Goal: Check status: Check status

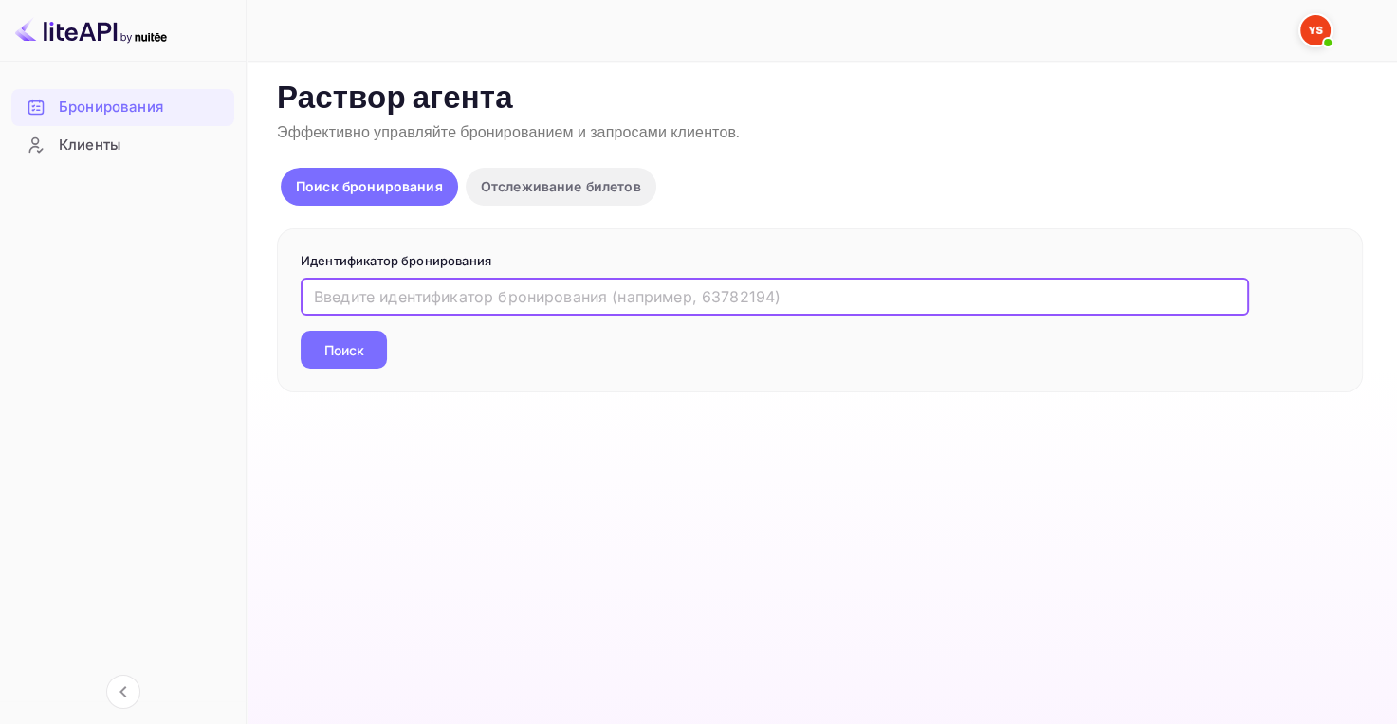
paste input "9767530"
type input "9767530"
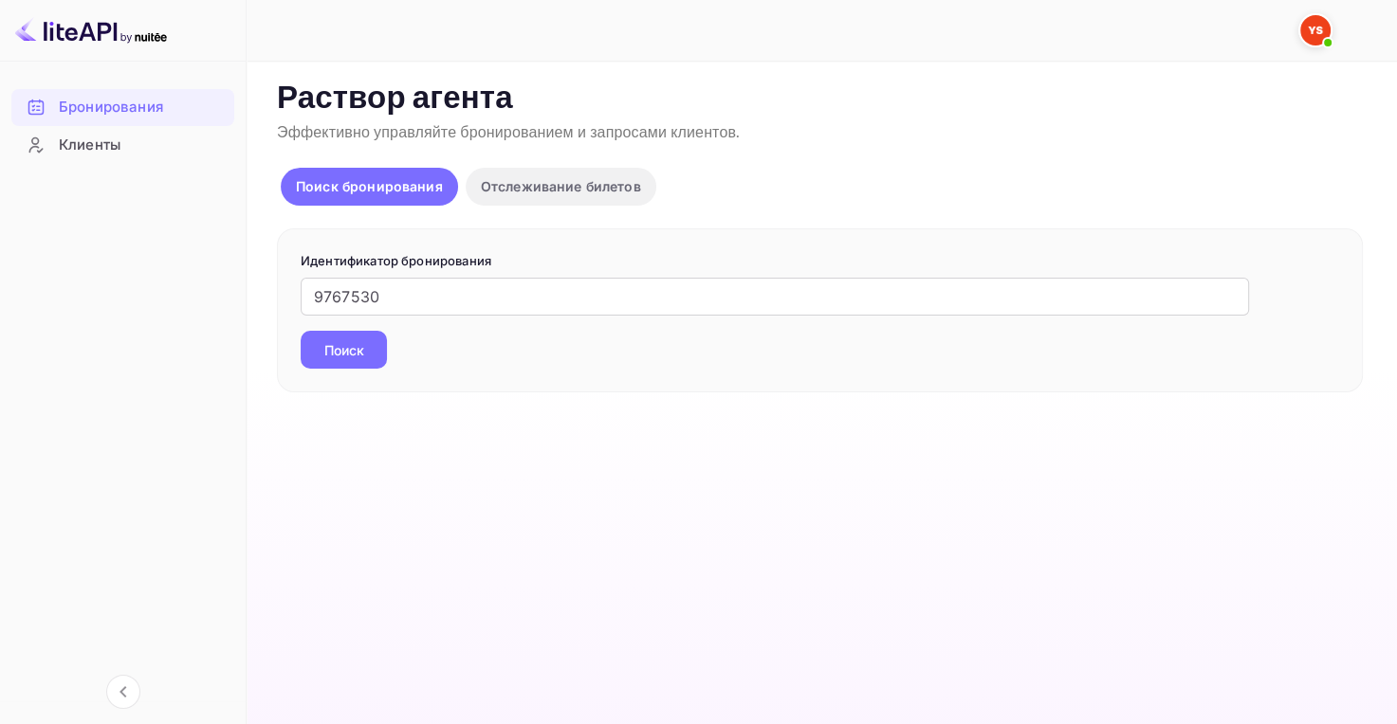
click at [360, 349] on ya-tr-span "Поиск" at bounding box center [344, 350] width 40 height 20
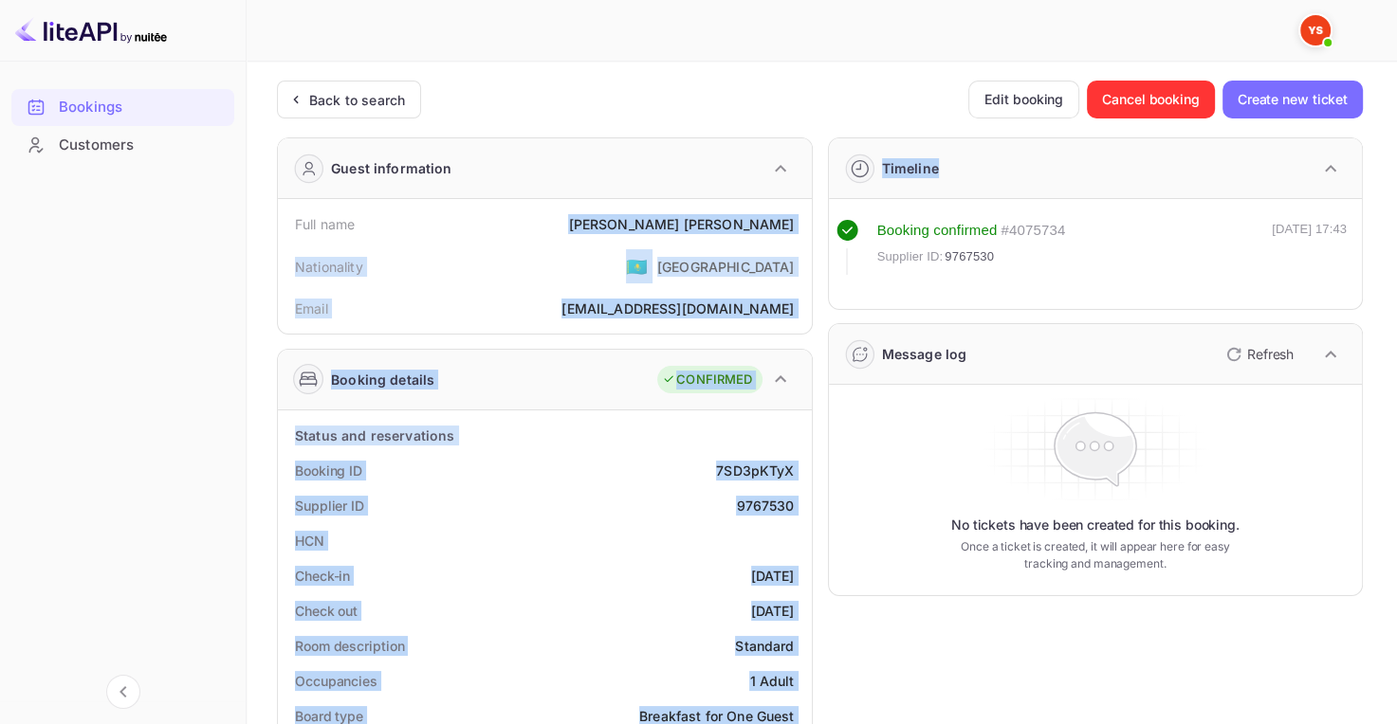
drag, startPoint x: 672, startPoint y: 216, endPoint x: 814, endPoint y: 216, distance: 141.3
click at [699, 233] on div "[PERSON_NAME]" at bounding box center [681, 224] width 226 height 20
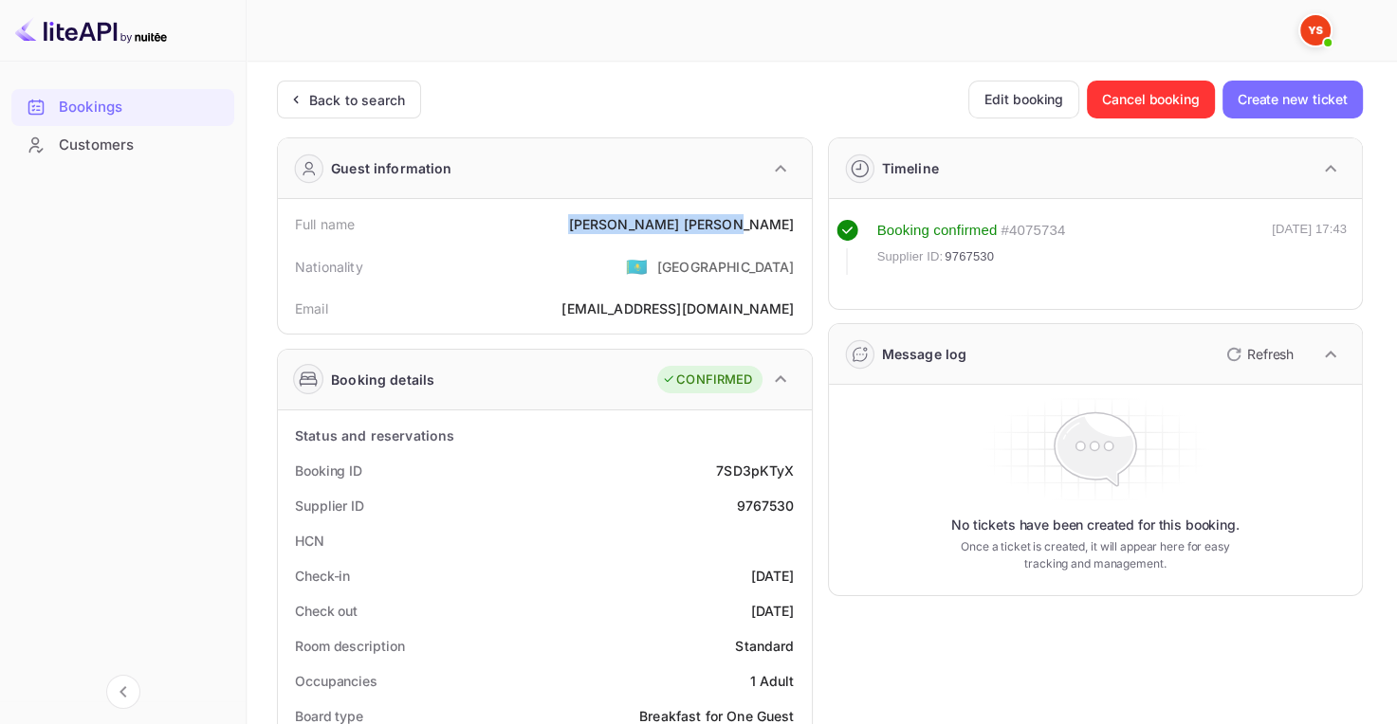
drag, startPoint x: 671, startPoint y: 219, endPoint x: 802, endPoint y: 211, distance: 131.1
click at [802, 211] on div "Full name [PERSON_NAME]" at bounding box center [544, 224] width 519 height 35
copy div "[PERSON_NAME]"
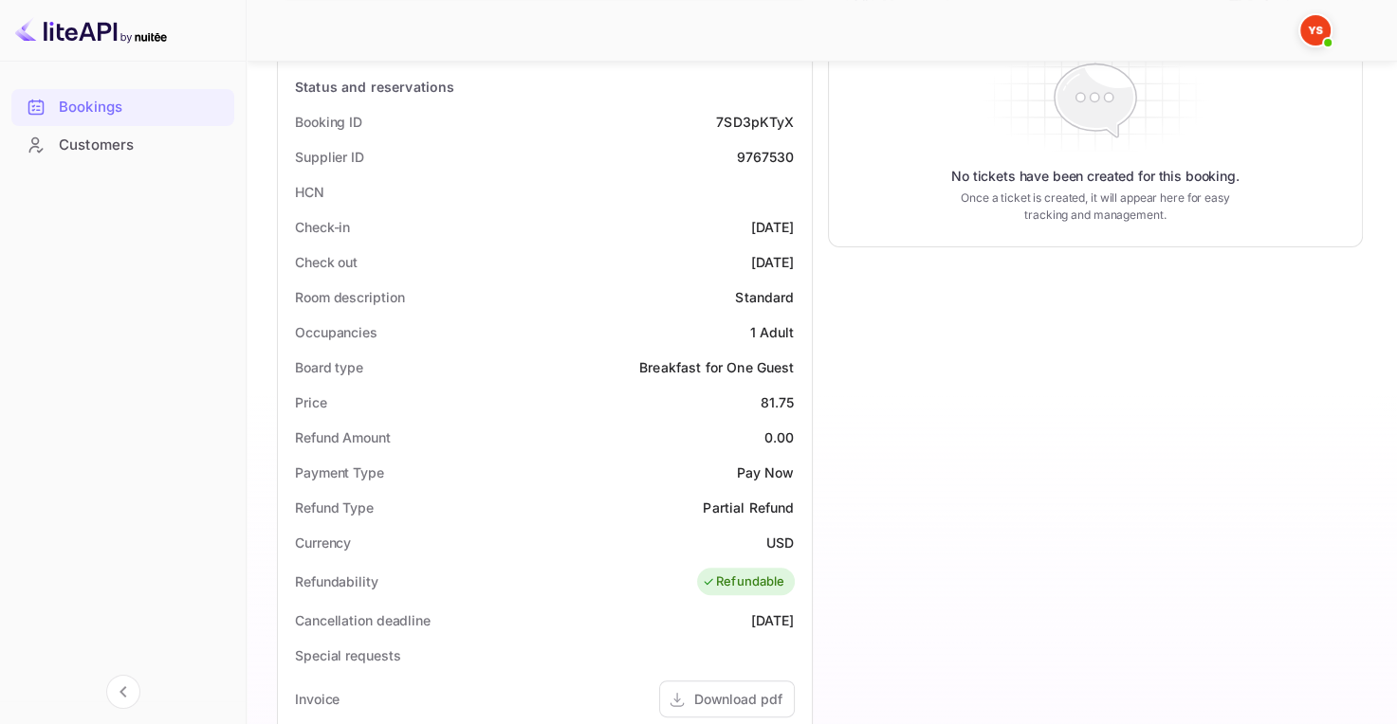
scroll to position [379, 0]
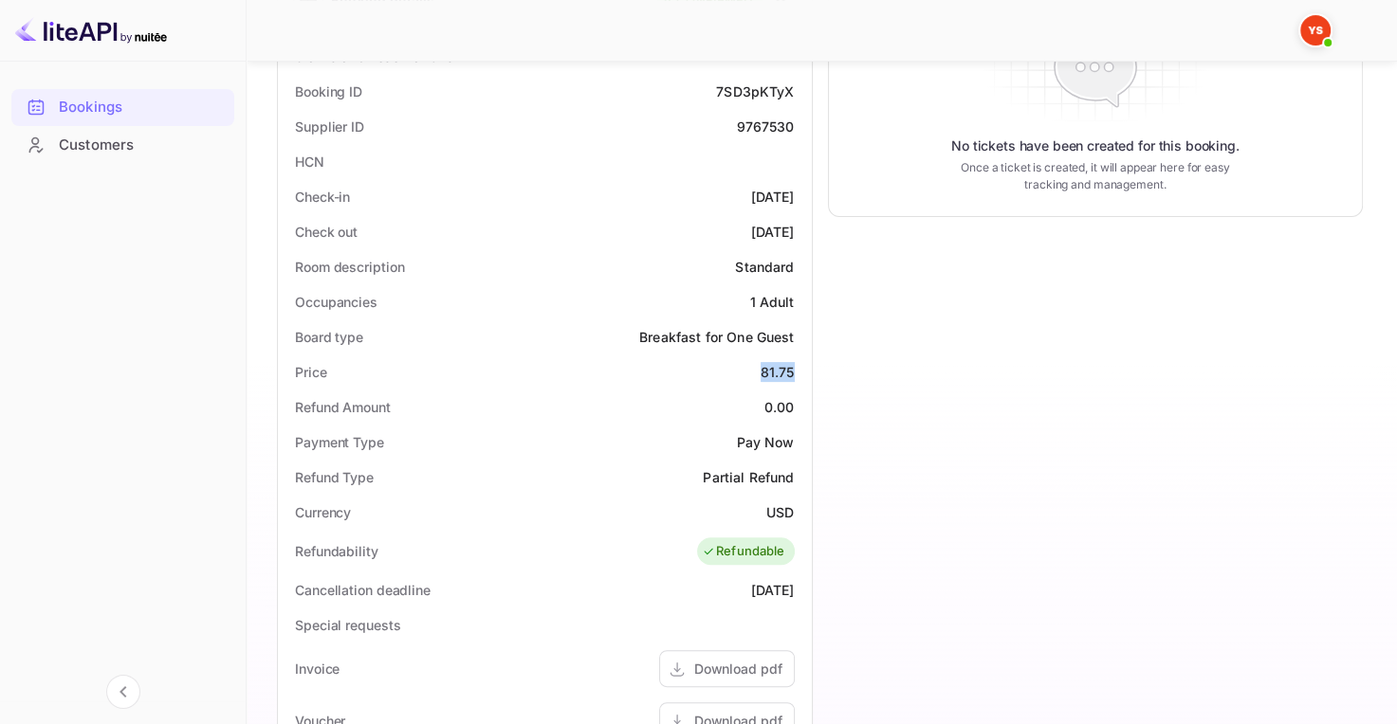
drag, startPoint x: 760, startPoint y: 363, endPoint x: 797, endPoint y: 377, distance: 39.6
click at [797, 377] on div "Price 81.75" at bounding box center [544, 372] width 519 height 35
copy div "81.75"
drag, startPoint x: 747, startPoint y: 505, endPoint x: 810, endPoint y: 508, distance: 62.6
click at [811, 508] on div "Status and reservations Booking ID 7SD3pKTyX Supplier ID 9767530 HCN Check-in […" at bounding box center [545, 571] width 534 height 1080
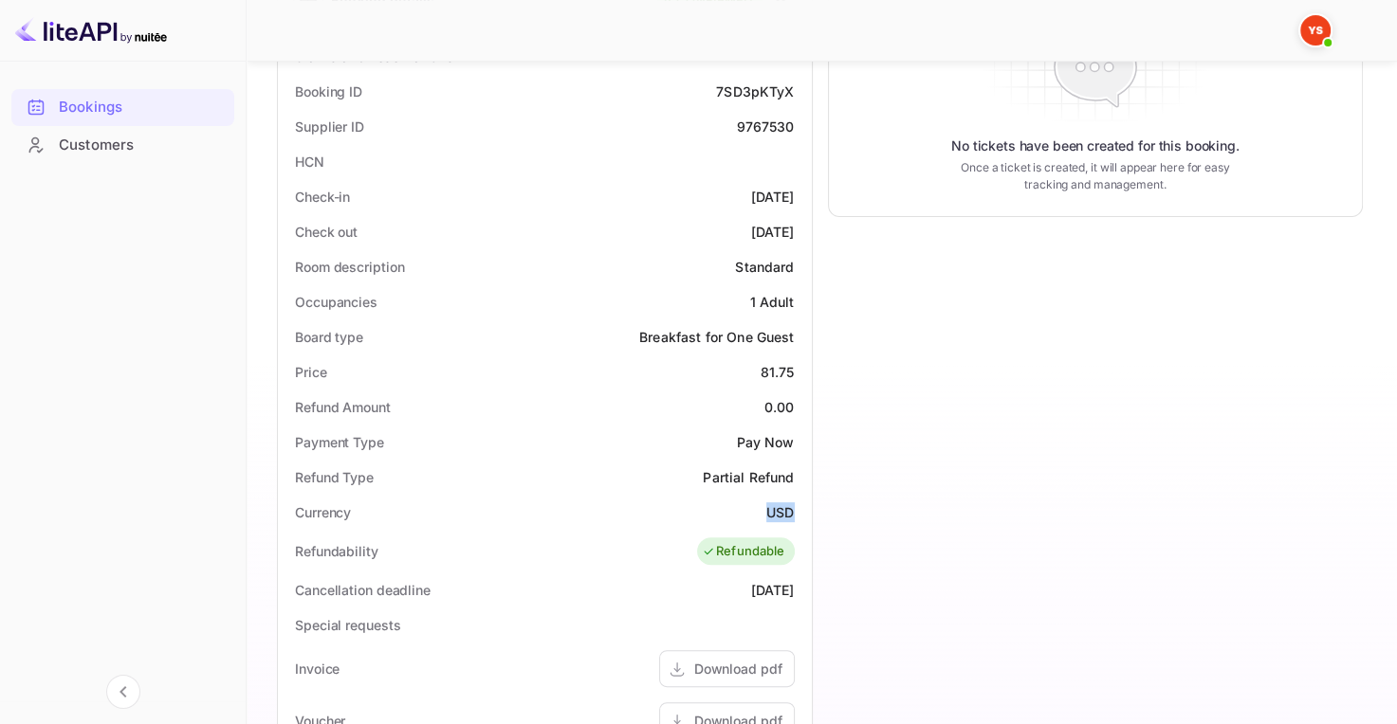
copy ya-tr-span "USD"
